Goal: Task Accomplishment & Management: Manage account settings

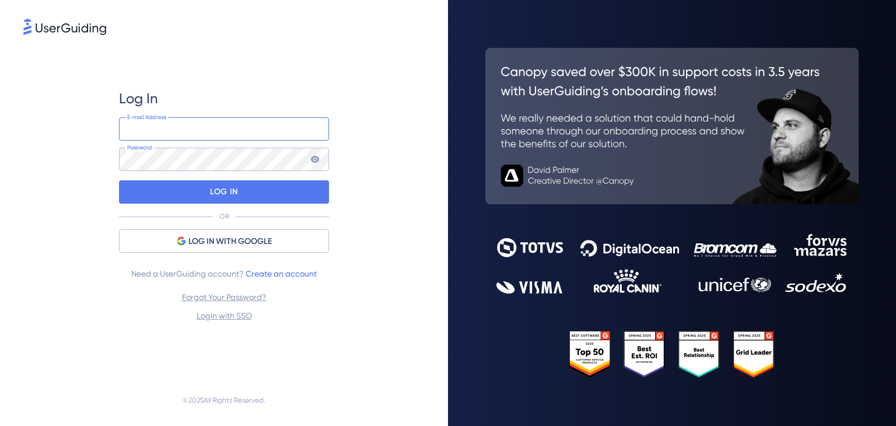
click at [152, 137] on input "email" at bounding box center [224, 128] width 210 height 23
click at [0, 425] on com-1password-button at bounding box center [0, 426] width 0 height 0
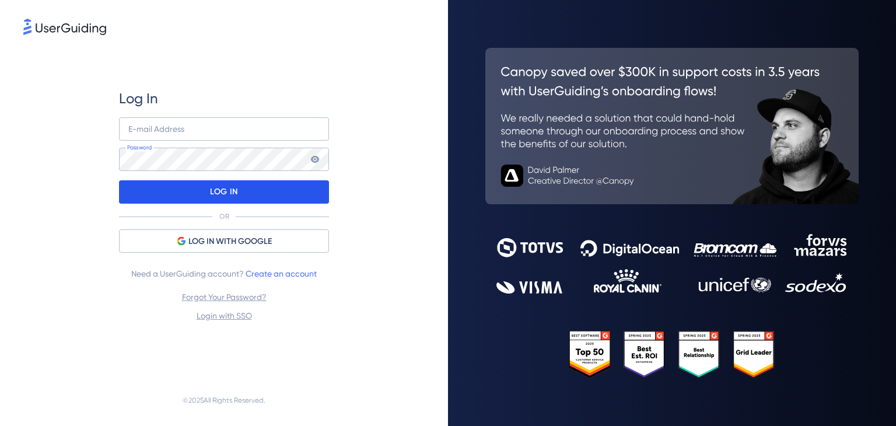
click at [190, 190] on div "LOG IN" at bounding box center [224, 191] width 210 height 23
click at [221, 195] on p "LOG IN" at bounding box center [223, 192] width 27 height 19
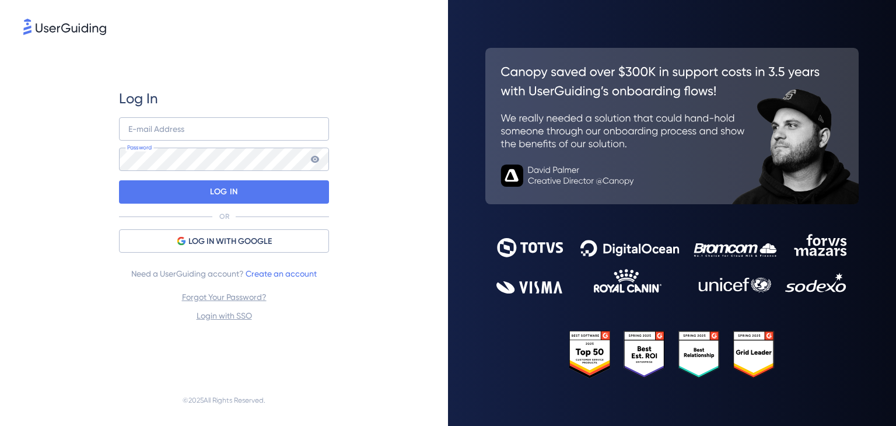
click at [194, 116] on div "Log In E-mail Address Password LOG IN OR LOG IN WITH GOOGLE Need a UserGuiding …" at bounding box center [224, 205] width 210 height 233
click at [183, 128] on input "email" at bounding box center [224, 128] width 210 height 23
click at [246, 117] on input "email" at bounding box center [224, 128] width 210 height 23
click at [0, 425] on com-1password-button at bounding box center [0, 426] width 0 height 0
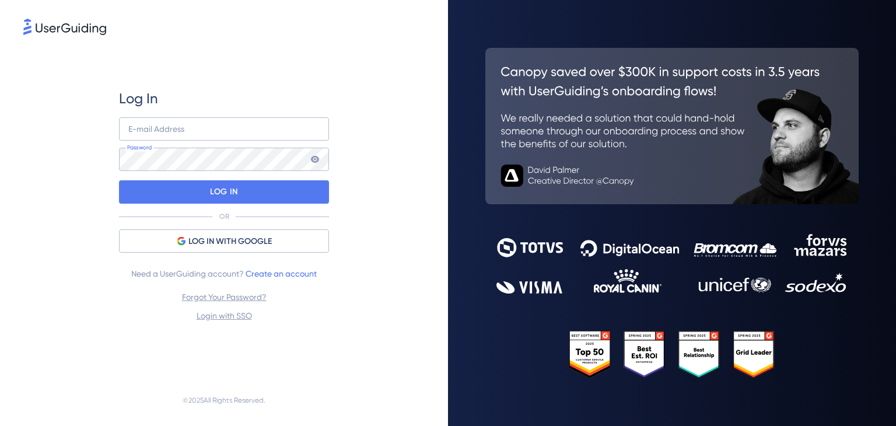
click at [427, 136] on div "Log In E-mail Address Password LOG IN OR LOG IN WITH GOOGLE Need a UserGuiding …" at bounding box center [224, 213] width 448 height 426
click at [196, 120] on input "email" at bounding box center [224, 128] width 210 height 23
click at [126, 131] on input "email" at bounding box center [224, 128] width 210 height 23
paste input "j.villanueva@offensive-security.com"
type input "j.villanueva@offensive-security.com"
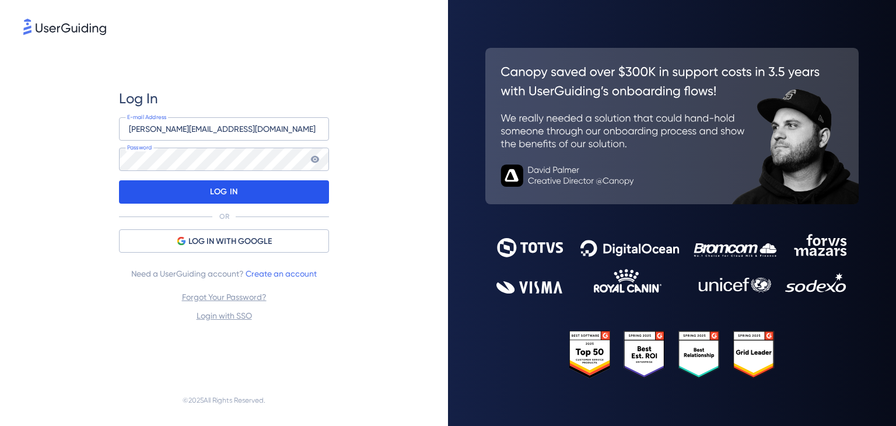
click at [191, 196] on div "LOG IN" at bounding box center [224, 191] width 210 height 23
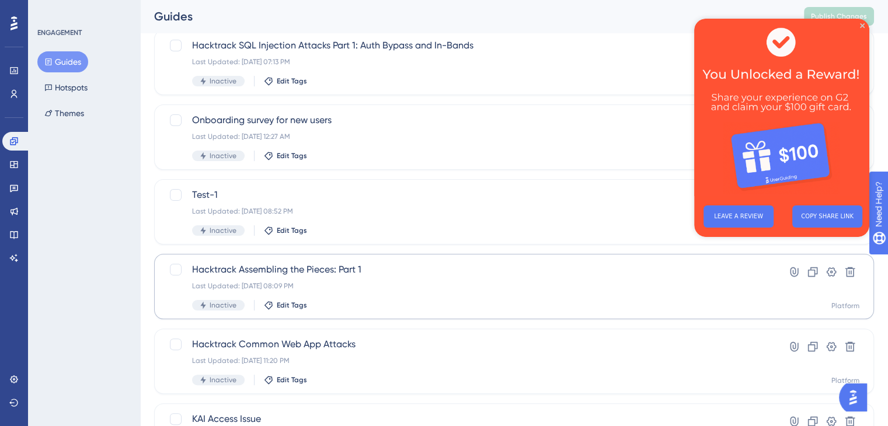
scroll to position [233, 0]
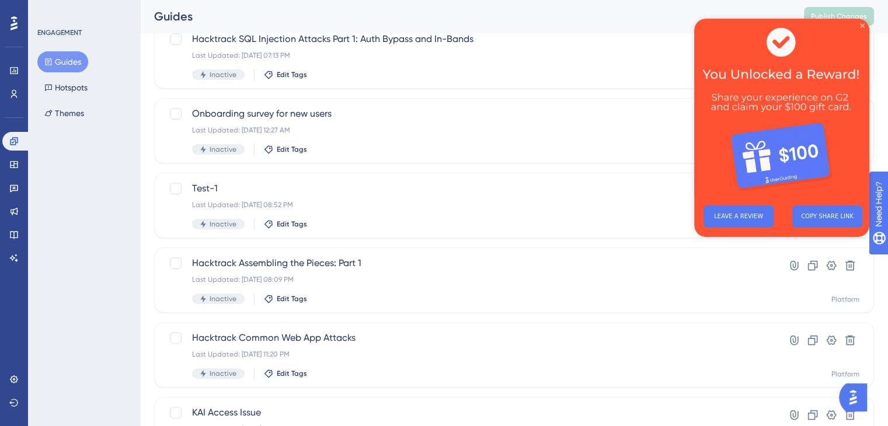
click at [863, 26] on div "LEAVE A REVIEW COPY SHARE LINK" at bounding box center [781, 128] width 175 height 218
click at [862, 26] on icon "Close Preview" at bounding box center [862, 25] width 5 height 5
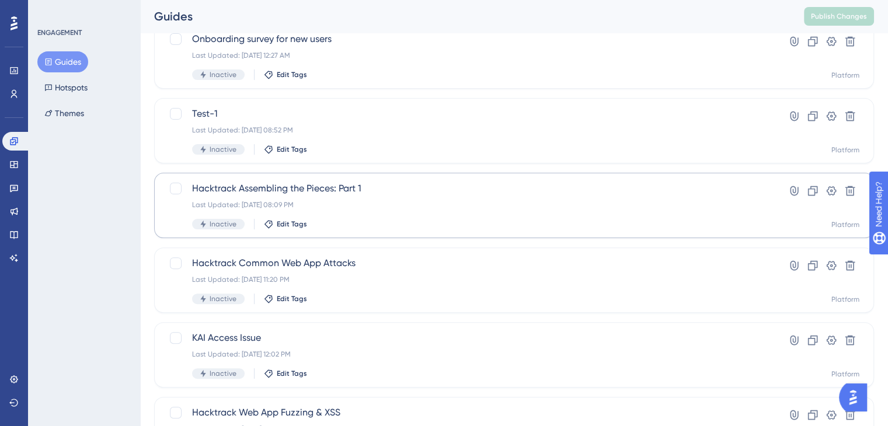
scroll to position [467, 0]
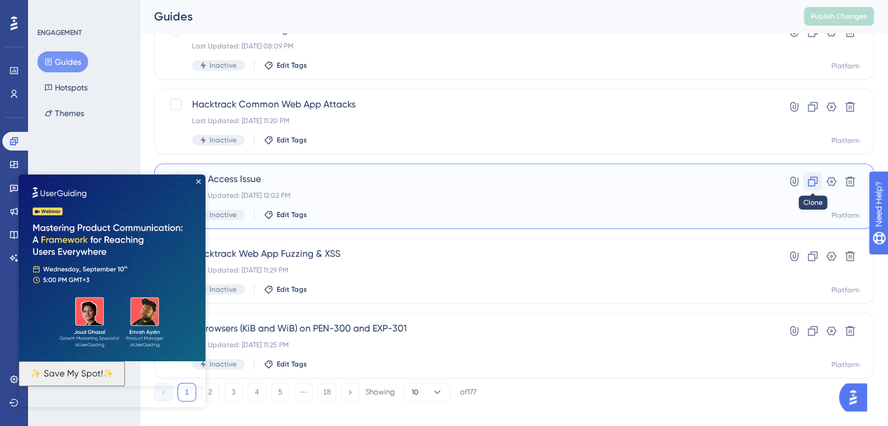
drag, startPoint x: 807, startPoint y: 204, endPoint x: 808, endPoint y: 186, distance: 18.1
click at [808, 186] on icon at bounding box center [813, 182] width 12 height 12
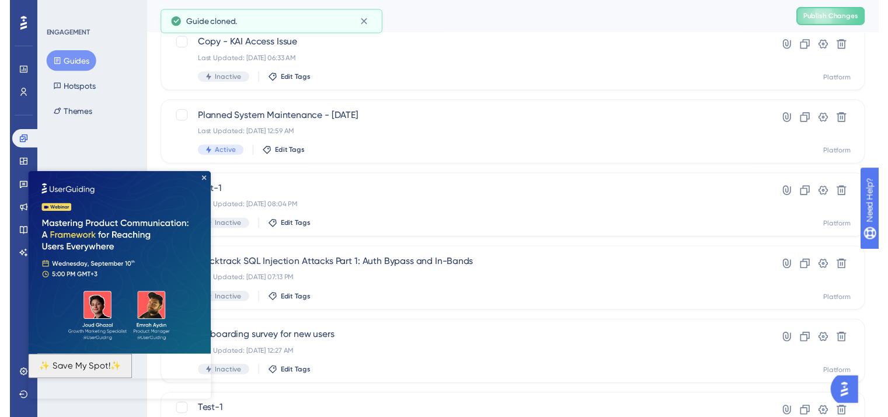
scroll to position [0, 0]
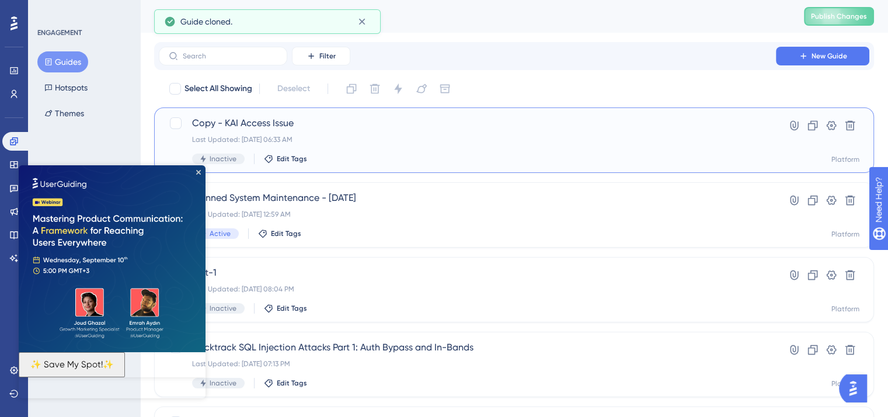
click at [511, 141] on div "Last Updated: Sep 09 2025, 06:33 AM" at bounding box center [467, 139] width 550 height 9
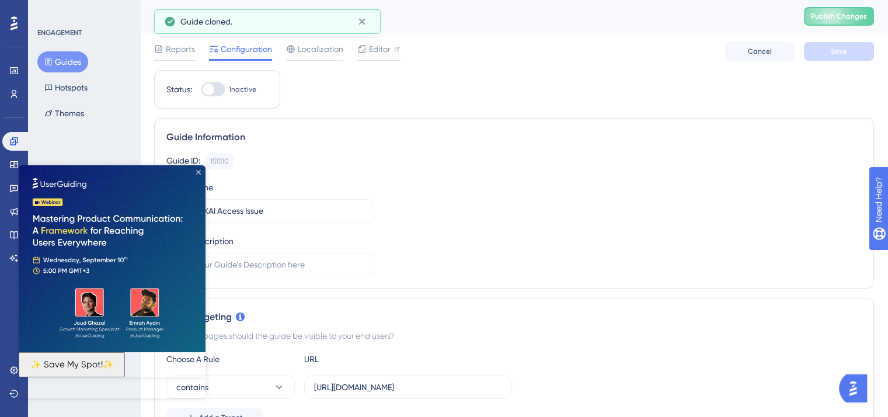
click at [198, 170] on icon "Close Preview" at bounding box center [198, 172] width 5 height 5
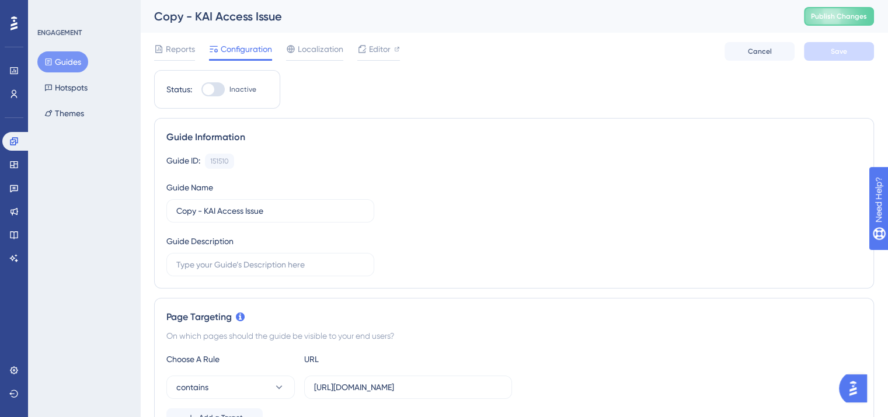
click at [338, 15] on div "Copy - KAI Access Issue" at bounding box center [464, 16] width 620 height 16
click at [274, 15] on div "Copy - KAI Access Issue" at bounding box center [464, 16] width 620 height 16
click at [379, 43] on span "Editor" at bounding box center [380, 49] width 22 height 14
click at [287, 208] on input "Copy - KAI Access Issue" at bounding box center [270, 210] width 188 height 13
drag, startPoint x: 281, startPoint y: 209, endPoint x: 113, endPoint y: 236, distance: 169.7
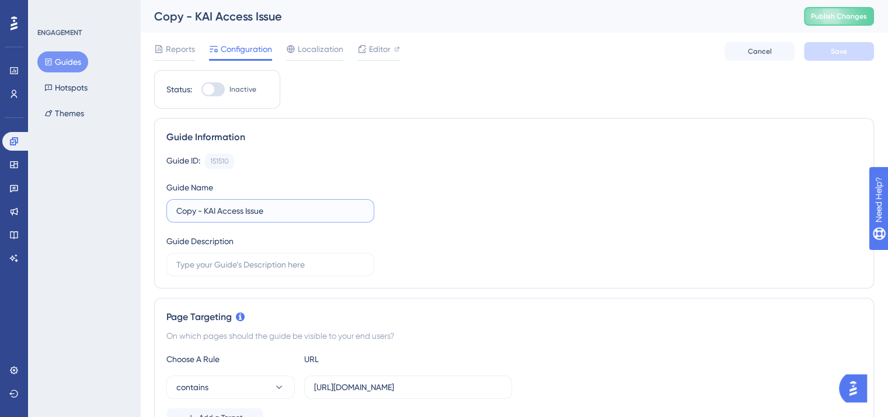
type input "Discord Outage"
click at [820, 57] on button "Save" at bounding box center [839, 51] width 70 height 19
click at [383, 46] on span "Editor" at bounding box center [380, 49] width 22 height 14
click at [216, 89] on div at bounding box center [212, 89] width 23 height 14
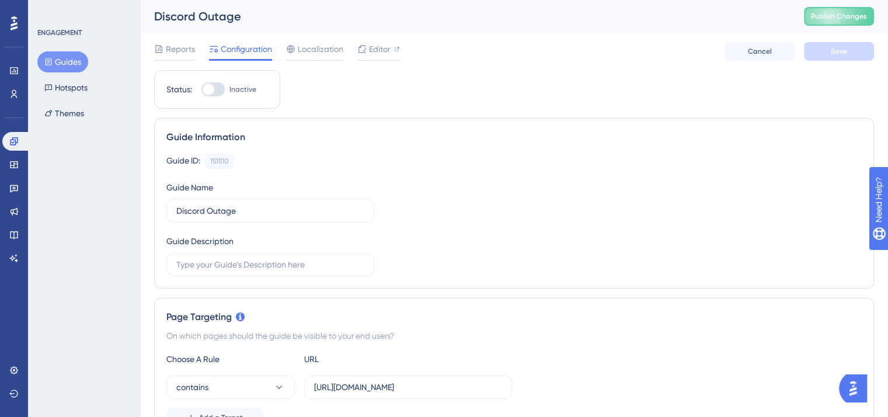
click at [201, 89] on input "Inactive" at bounding box center [201, 89] width 1 height 1
checkbox input "true"
click at [845, 53] on span "Save" at bounding box center [838, 51] width 16 height 9
click at [374, 53] on span "Editor" at bounding box center [380, 49] width 22 height 14
click at [860, 16] on span "Publish Changes" at bounding box center [839, 16] width 56 height 9
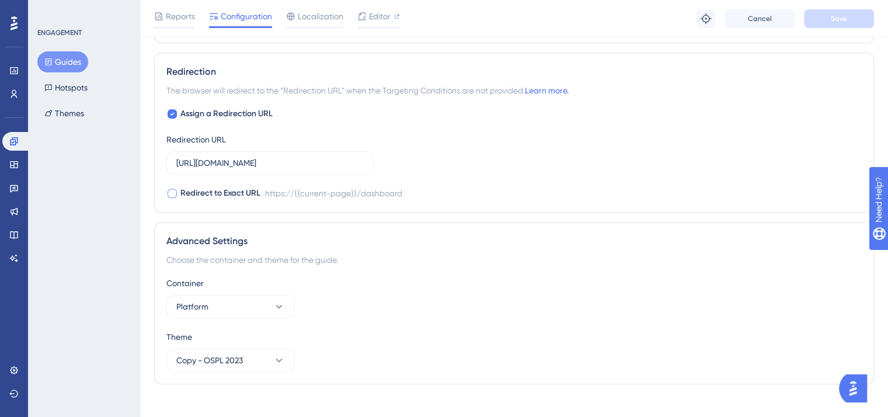
scroll to position [824, 0]
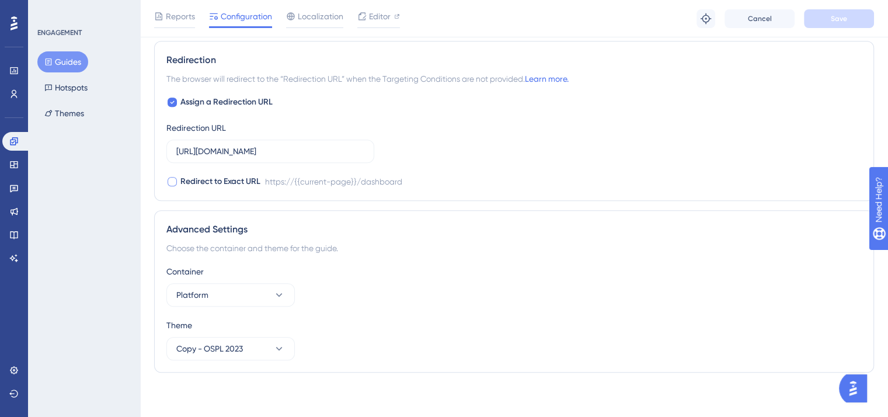
click at [170, 180] on div at bounding box center [171, 181] width 9 height 9
checkbox input "true"
click at [822, 20] on button "Save" at bounding box center [839, 18] width 70 height 19
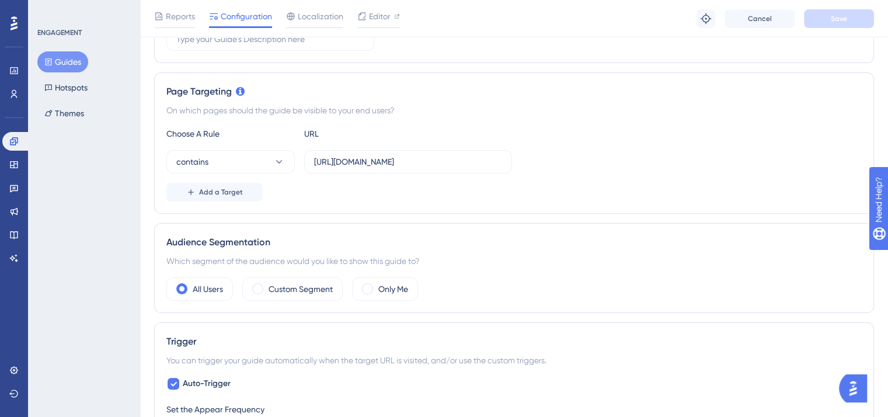
scroll to position [240, 0]
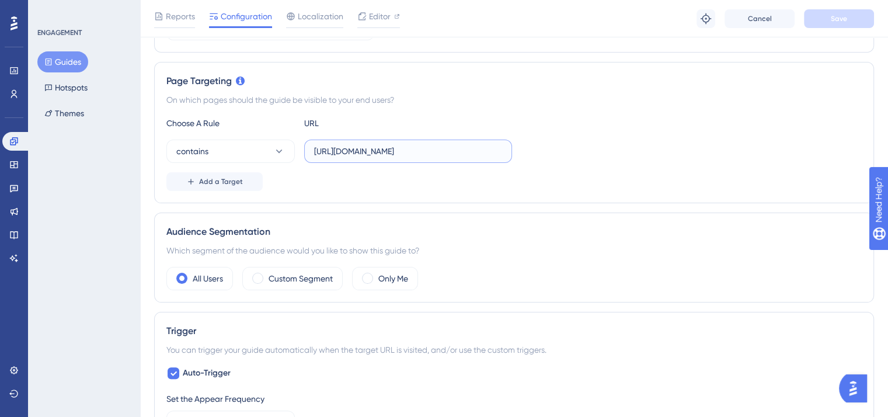
drag, startPoint x: 406, startPoint y: 151, endPoint x: 314, endPoint y: 156, distance: 92.4
click at [314, 156] on input "https://portal.offsec.com/" at bounding box center [408, 151] width 188 height 13
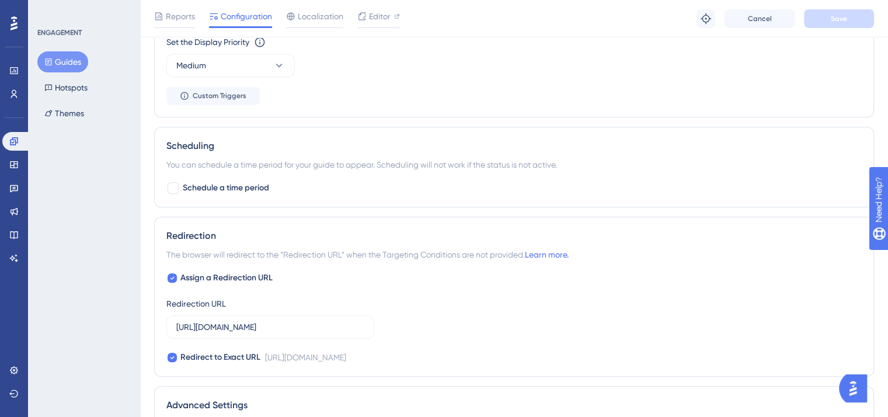
scroll to position [649, 0]
click at [282, 324] on input "https://portal.offsec.com/dashboard" at bounding box center [270, 326] width 188 height 13
type input "https://portal.offsec.com"
click at [832, 24] on button "Save" at bounding box center [839, 18] width 70 height 19
click at [381, 12] on span "Editor" at bounding box center [380, 16] width 22 height 14
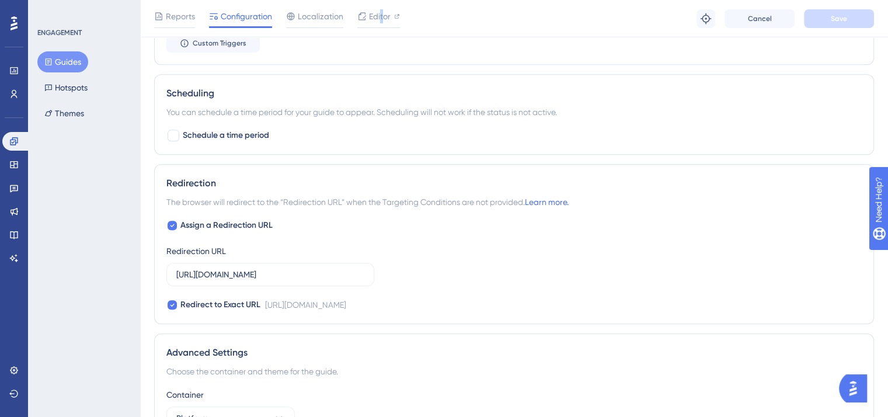
scroll to position [707, 0]
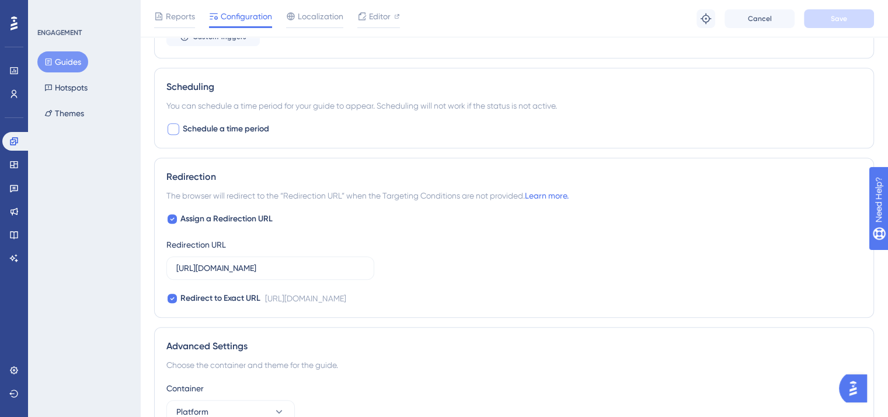
click at [170, 128] on div at bounding box center [173, 129] width 12 height 12
checkbox input "true"
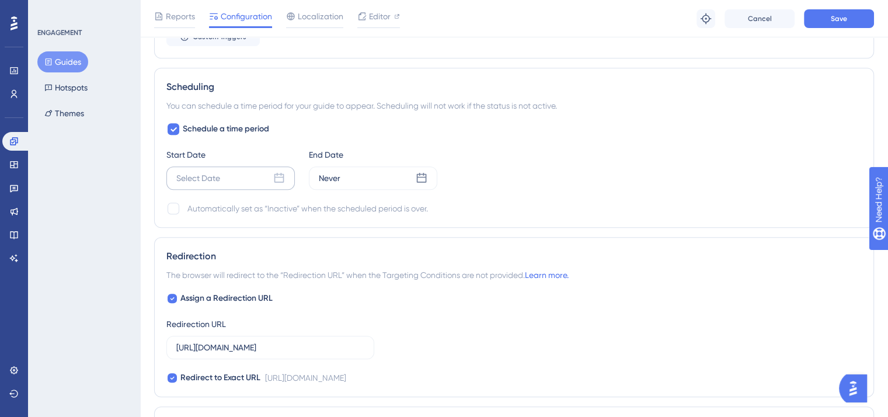
click at [279, 177] on icon at bounding box center [279, 178] width 12 height 12
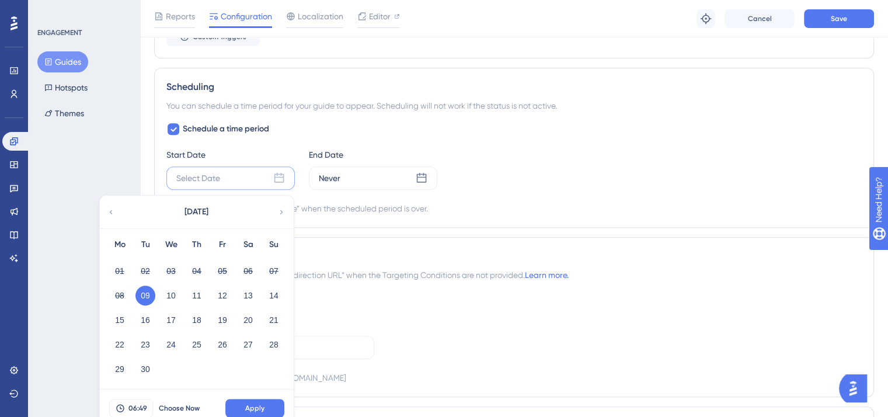
click at [143, 295] on button "09" at bounding box center [145, 295] width 20 height 20
click at [425, 173] on icon at bounding box center [422, 178] width 10 height 10
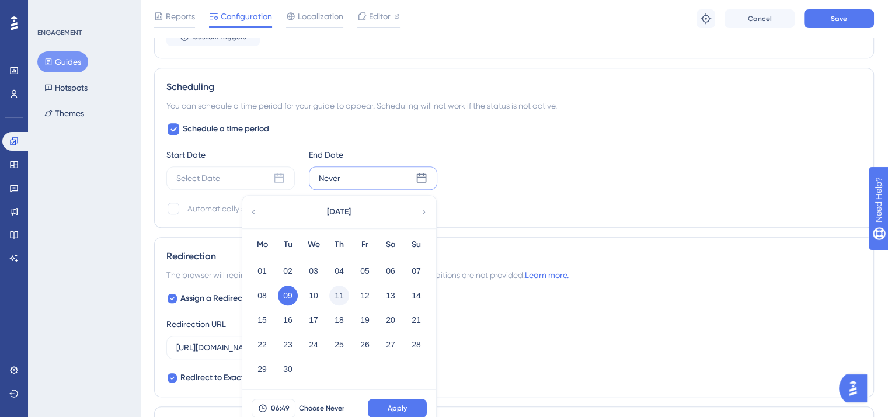
click at [335, 295] on button "11" at bounding box center [339, 295] width 20 height 20
click at [398, 404] on span "Apply" at bounding box center [397, 407] width 19 height 9
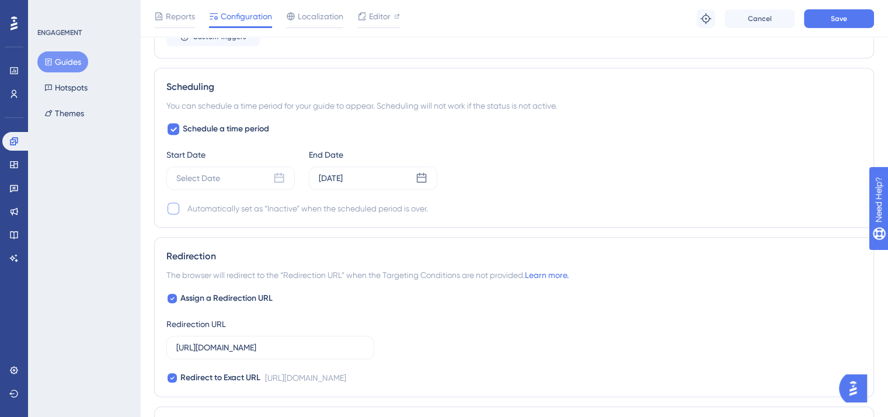
click at [171, 209] on div at bounding box center [173, 209] width 12 height 12
click at [172, 209] on icon at bounding box center [173, 208] width 7 height 9
checkbox input "false"
click at [423, 177] on icon at bounding box center [422, 178] width 12 height 12
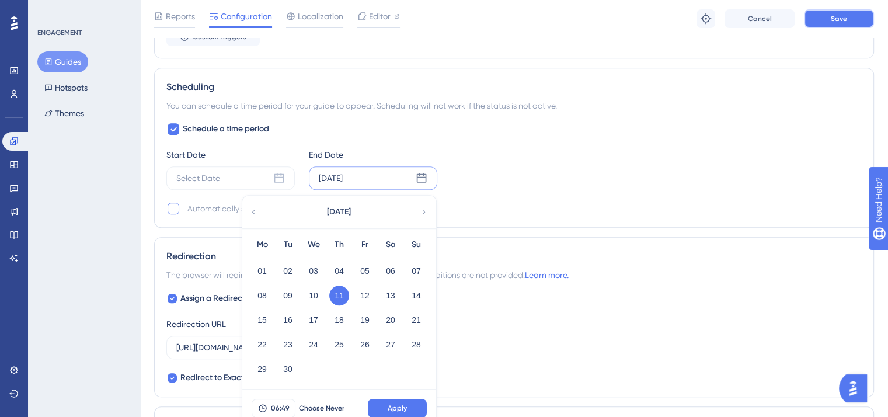
click at [822, 17] on button "Save" at bounding box center [839, 18] width 70 height 19
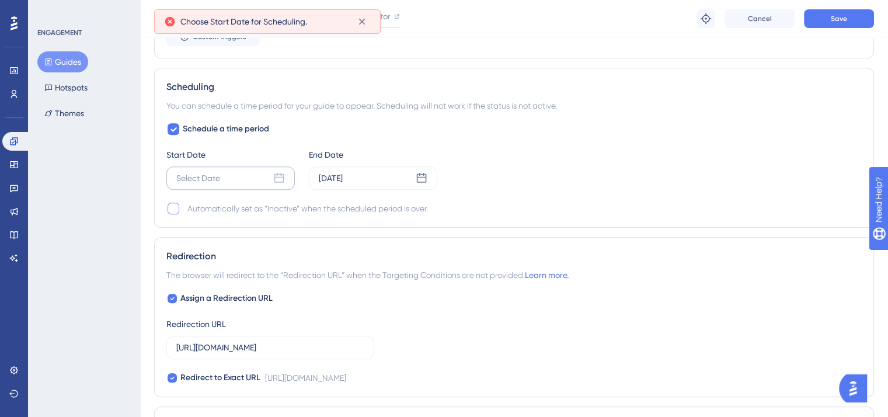
click at [196, 175] on div "Select Date" at bounding box center [198, 178] width 44 height 14
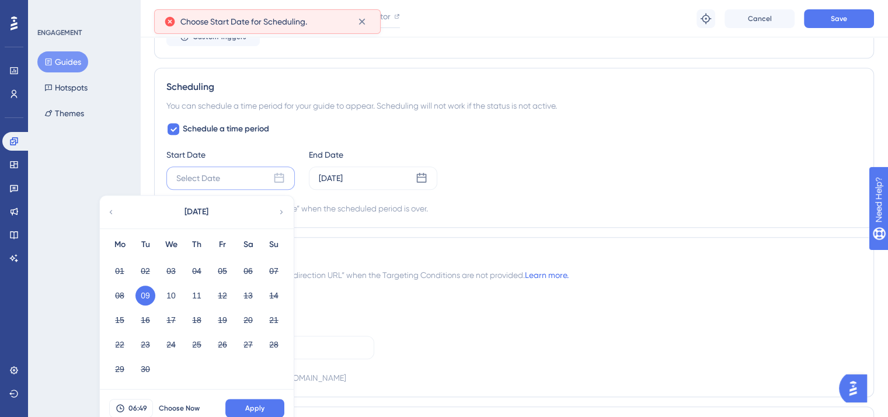
click at [143, 295] on button "09" at bounding box center [145, 295] width 20 height 20
click at [151, 296] on button "09" at bounding box center [145, 295] width 20 height 20
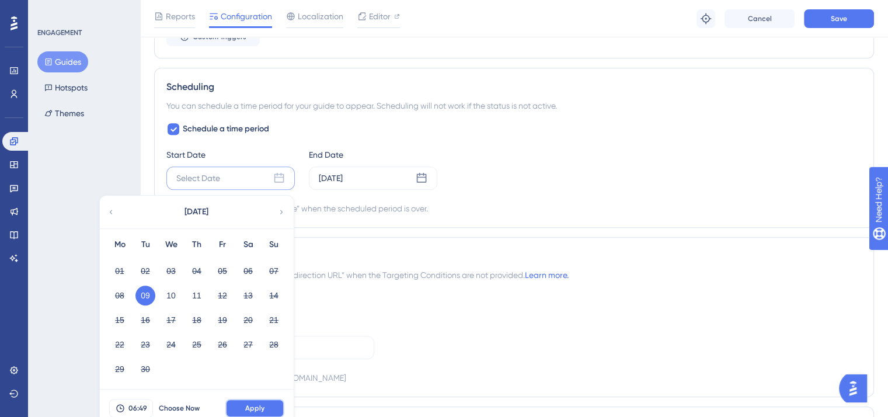
click at [249, 406] on span "Apply" at bounding box center [254, 407] width 19 height 9
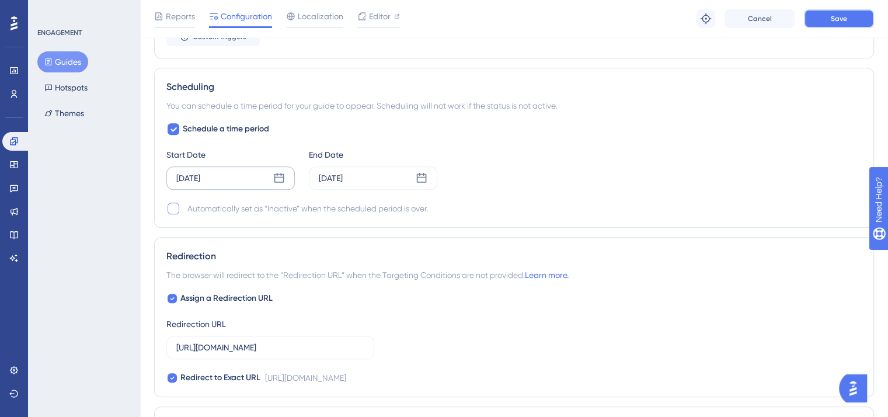
click at [825, 18] on button "Save" at bounding box center [839, 18] width 70 height 19
